Goal: Check status: Check status

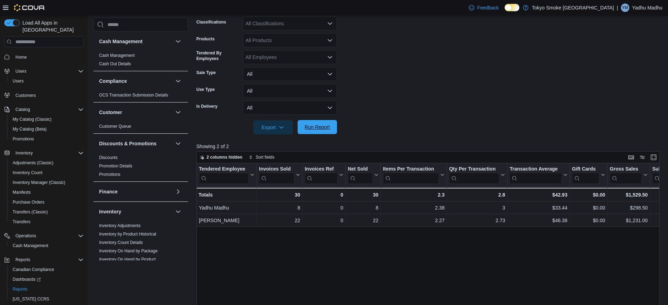
scroll to position [339, 0]
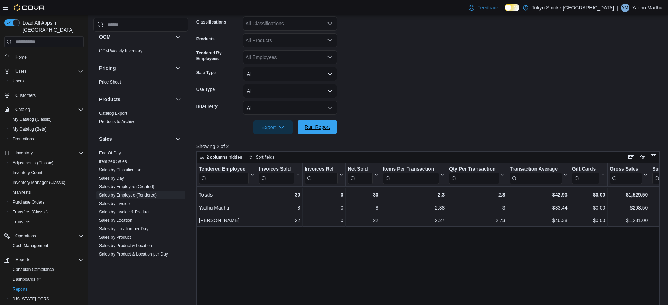
click at [334, 132] on button "Run Report" at bounding box center [317, 127] width 39 height 14
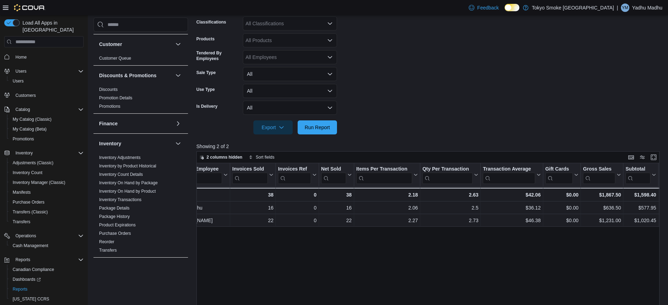
scroll to position [0, 0]
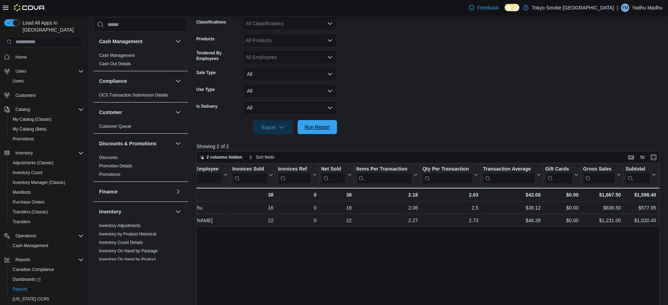
click at [323, 127] on span "Run Report" at bounding box center [317, 127] width 25 height 7
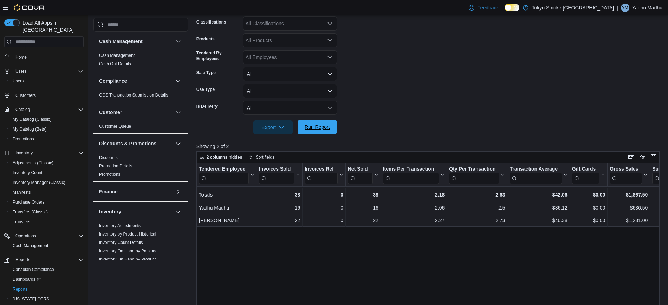
click at [326, 132] on span "Run Report" at bounding box center [317, 127] width 31 height 14
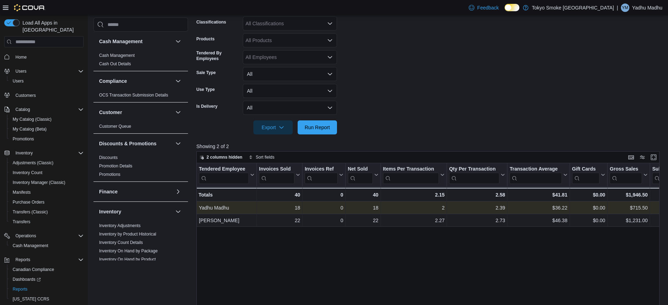
scroll to position [0, 59]
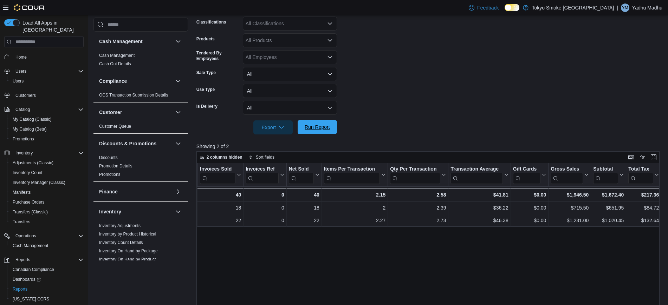
click at [325, 121] on div "Export Run Report" at bounding box center [266, 128] width 141 height 14
click at [318, 131] on span "Run Report" at bounding box center [317, 127] width 31 height 14
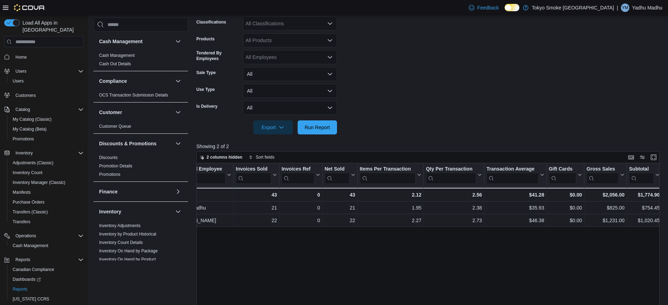
scroll to position [0, 0]
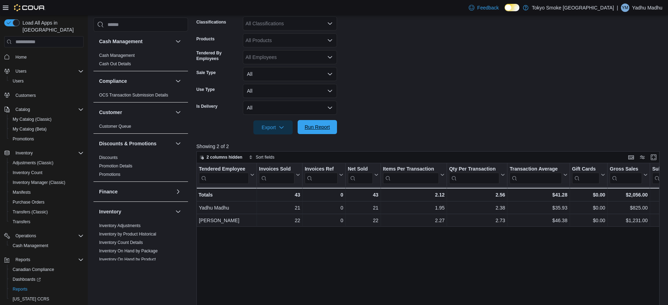
click at [310, 128] on span "Run Report" at bounding box center [317, 127] width 25 height 7
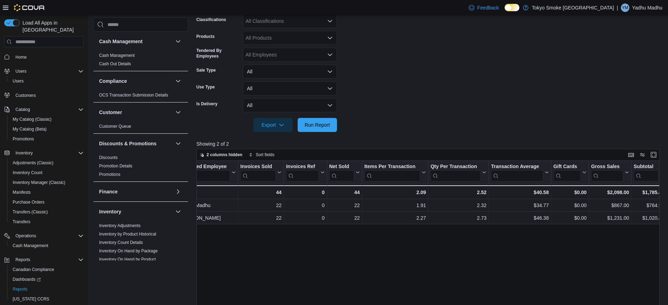
scroll to position [161, 0]
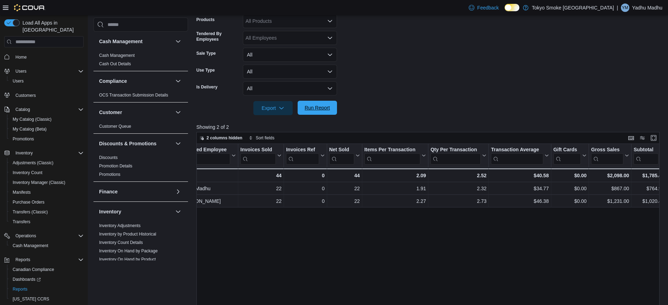
click at [318, 106] on span "Run Report" at bounding box center [317, 107] width 25 height 7
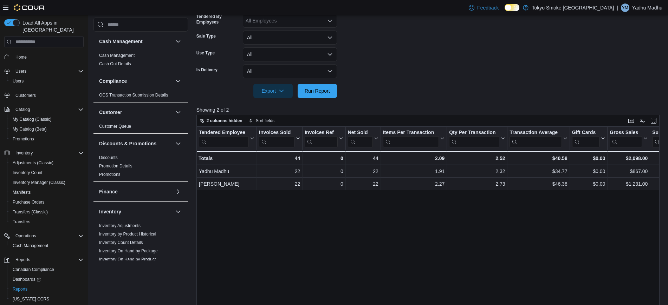
scroll to position [180, 0]
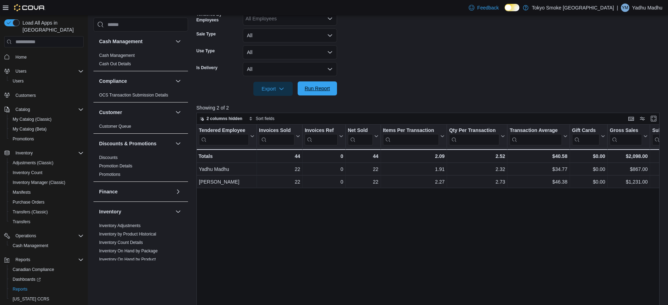
click at [336, 87] on button "Run Report" at bounding box center [317, 89] width 39 height 14
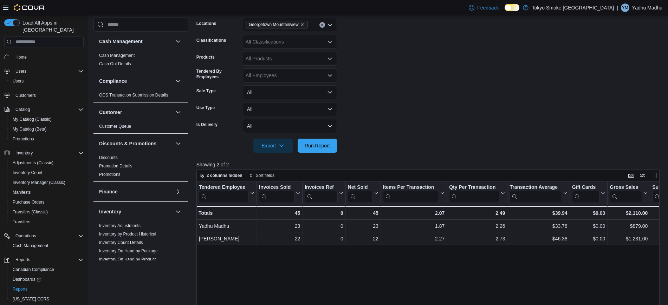
scroll to position [0, 0]
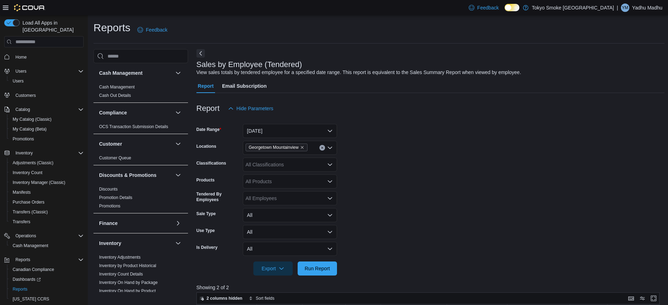
click at [371, 47] on div "Reports Feedback Cash Management Cash Management Cash Out Details Compliance OC…" at bounding box center [378, 279] width 571 height 516
click at [335, 267] on button "Run Report" at bounding box center [317, 269] width 39 height 14
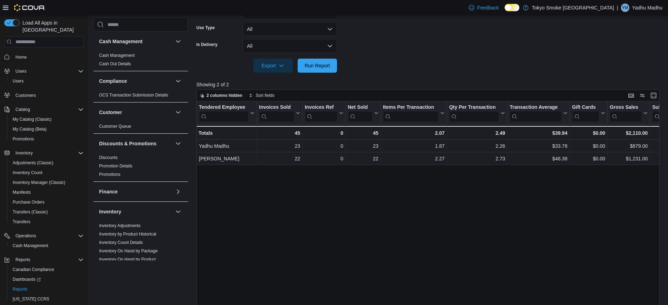
scroll to position [204, 0]
click at [312, 61] on span "Run Report" at bounding box center [317, 64] width 25 height 7
click at [310, 70] on span "Run Report" at bounding box center [317, 64] width 31 height 14
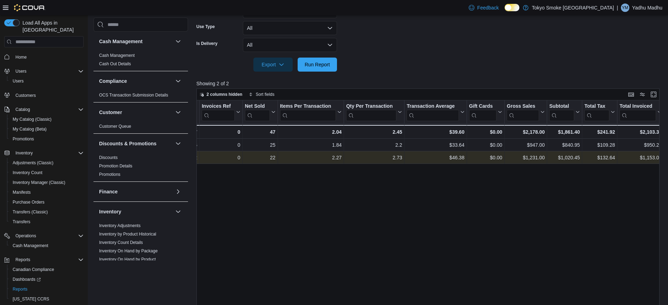
scroll to position [0, 114]
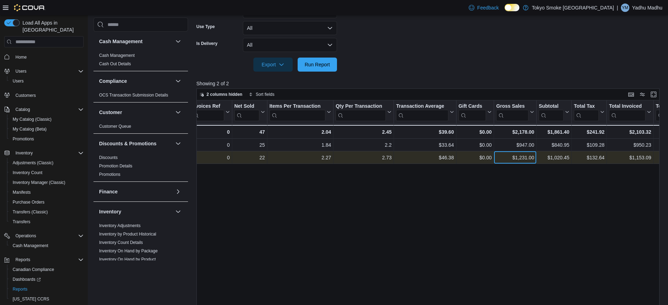
click at [515, 156] on div "$1,231.00" at bounding box center [515, 158] width 38 height 8
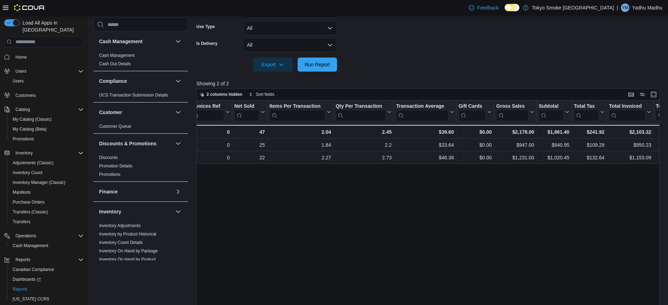
click at [522, 185] on div "Tendered Employee Click to view column header actions Invoices Sold Click to vi…" at bounding box center [430, 217] width 468 height 232
